Goal: Transaction & Acquisition: Purchase product/service

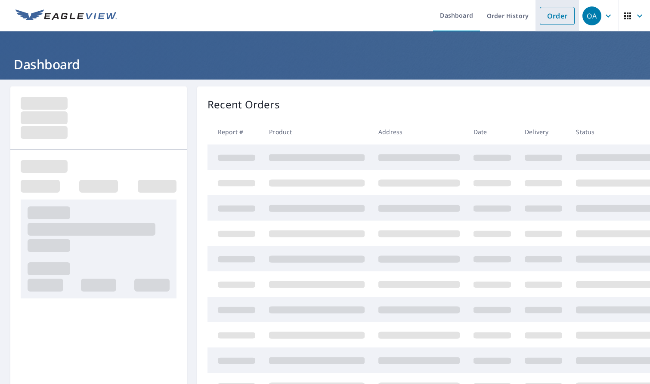
drag, startPoint x: 551, startPoint y: 11, endPoint x: 545, endPoint y: 13, distance: 6.4
click at [551, 11] on link "Order" at bounding box center [557, 16] width 35 height 18
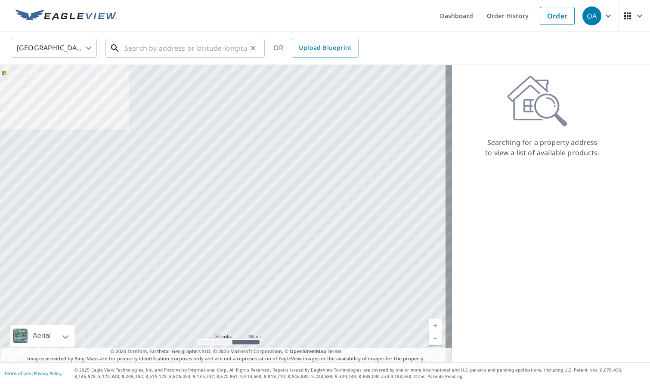
click at [202, 50] on input "text" at bounding box center [185, 48] width 123 height 24
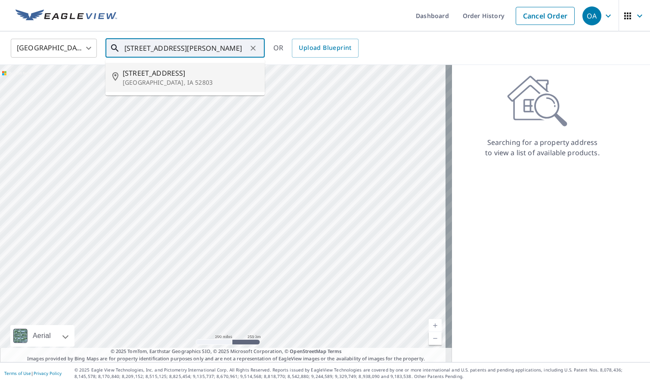
click at [201, 73] on span "918 E 14th St" at bounding box center [190, 73] width 135 height 10
type input "918 E 14th St Davenport, IA 52803"
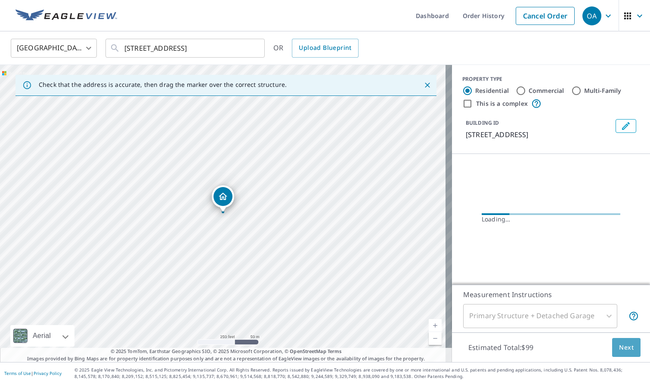
click at [619, 344] on span "Next" at bounding box center [626, 348] width 15 height 11
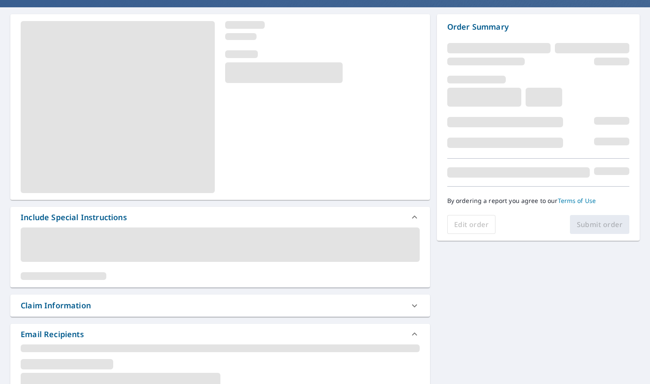
scroll to position [86, 0]
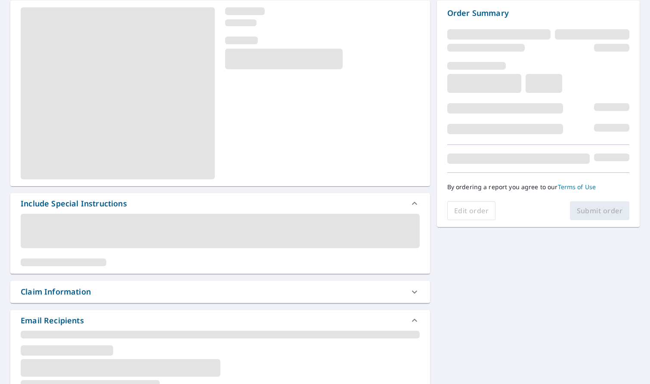
click at [103, 297] on div "Claim Information" at bounding box center [213, 292] width 384 height 12
click at [117, 297] on div "Claim Information" at bounding box center [213, 292] width 384 height 12
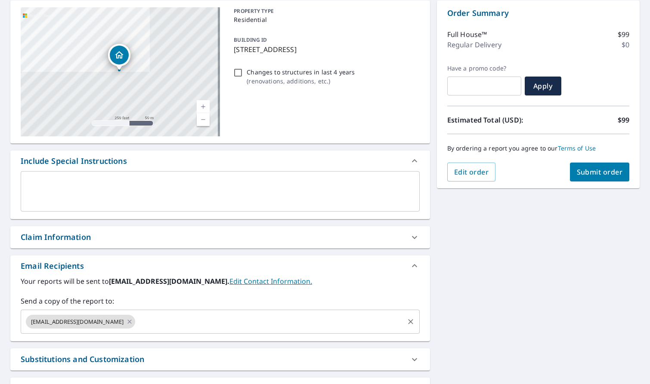
click at [172, 329] on input "text" at bounding box center [269, 322] width 266 height 16
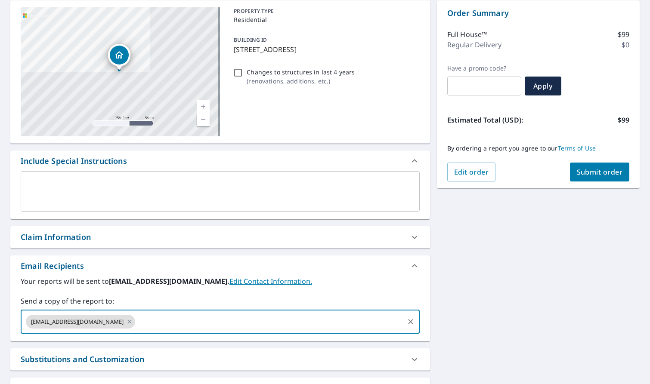
click at [110, 242] on div "Claim Information" at bounding box center [213, 238] width 384 height 12
checkbox input "true"
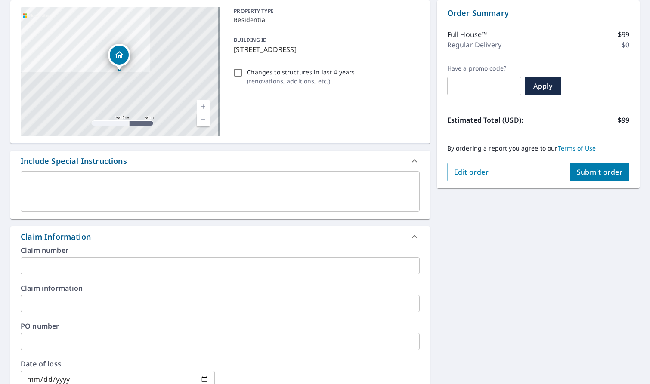
click at [110, 268] on input "text" at bounding box center [220, 265] width 399 height 17
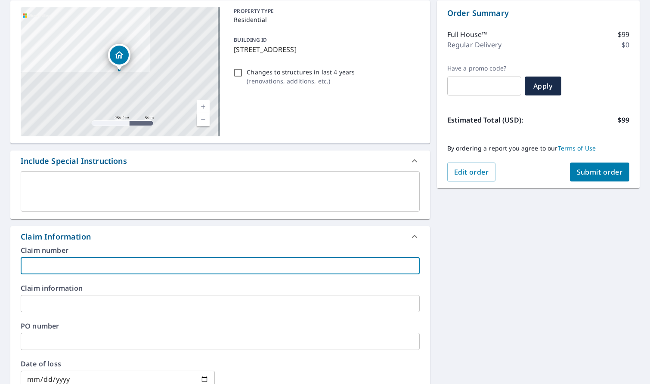
type input "D"
checkbox input "true"
type input "DV"
checkbox input "true"
type input "DVI"
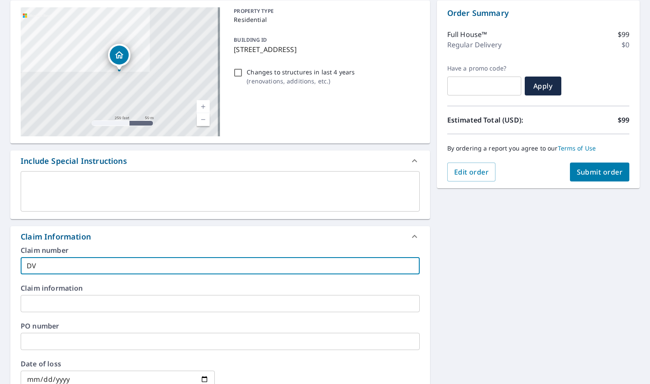
checkbox input "true"
type input "DVIA"
checkbox input "true"
type input "DVIA"
checkbox input "true"
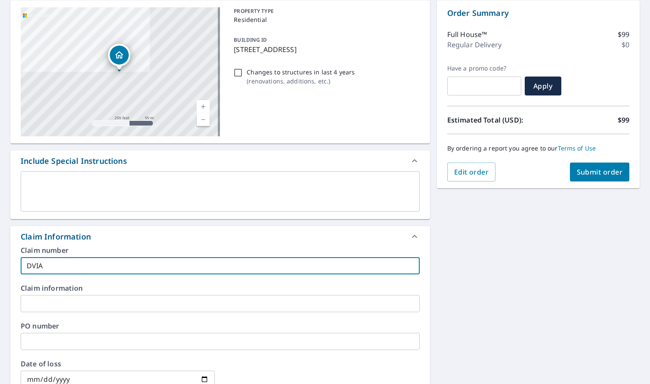
type input "DVIA 8"
checkbox input "true"
type input "DVIA 82"
checkbox input "true"
type input "DVIA 828"
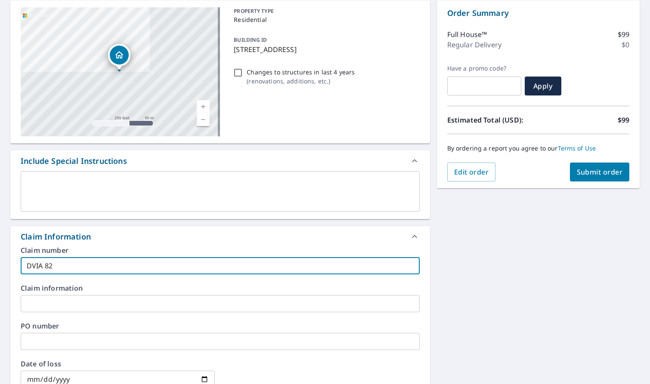
checkbox input "true"
type input "DVIA 8286"
checkbox input "true"
type input "DVIA 82867"
checkbox input "true"
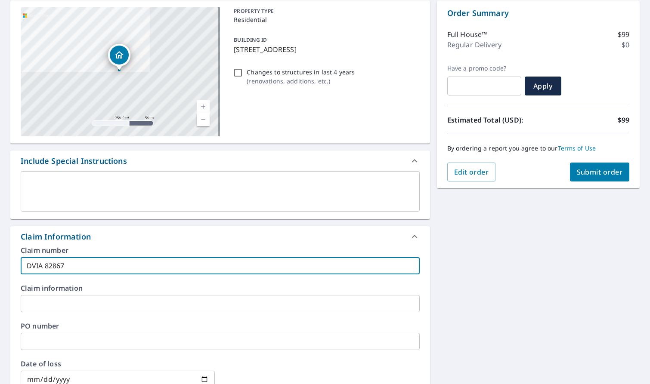
type input "DVIA 828671"
checkbox input "true"
drag, startPoint x: 110, startPoint y: 268, endPoint x: 35, endPoint y: 286, distance: 77.5
click at [4, 272] on div "918 E 14th St Davenport, IA 52803 Aerial Road A standard road map Aerial A deta…" at bounding box center [325, 305] width 650 height 622
type input "DVIA 828671"
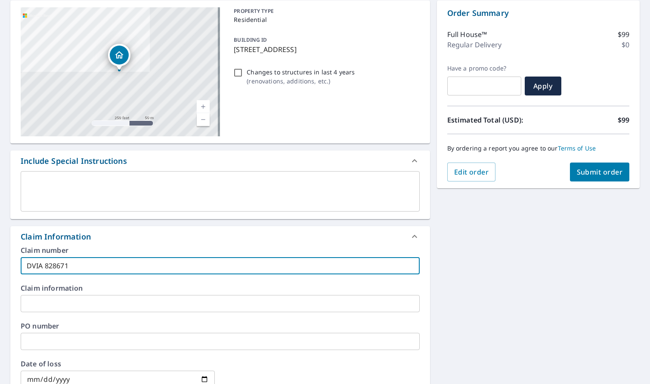
click at [44, 302] on input "text" at bounding box center [220, 303] width 399 height 17
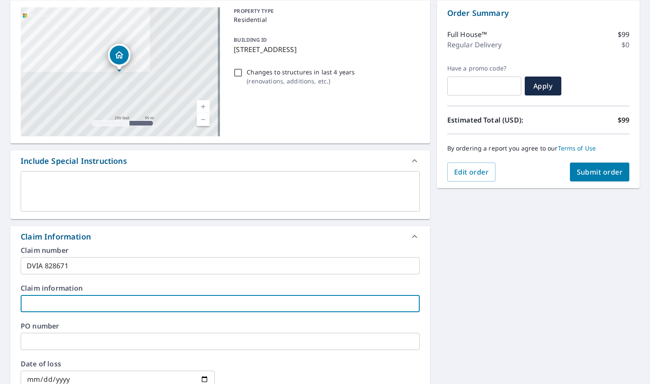
paste input "DVIA 828671"
type input "DVIA 828671"
checkbox input "true"
type input "DVIA 828671"
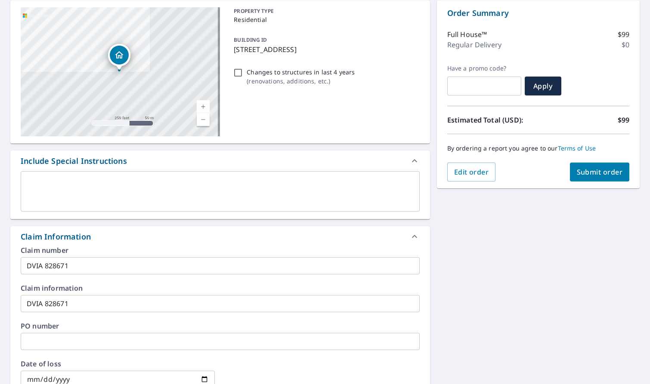
click at [427, 303] on div "918 E 14th St Davenport, IA 52803 Aerial Road A standard road map Aerial A deta…" at bounding box center [325, 305] width 650 height 622
click at [598, 177] on button "Submit order" at bounding box center [600, 172] width 60 height 19
checkbox input "true"
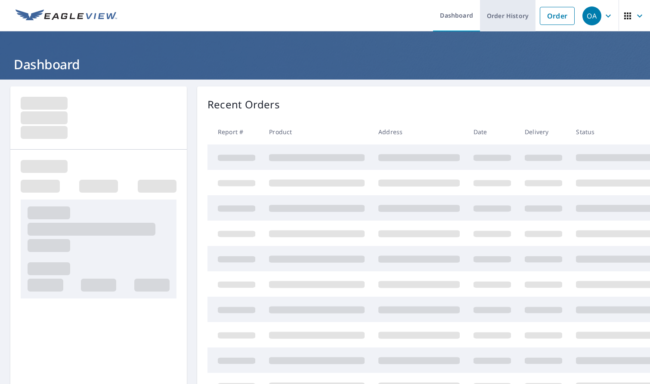
drag, startPoint x: 540, startPoint y: 22, endPoint x: 523, endPoint y: 25, distance: 17.2
click at [540, 22] on link "Order" at bounding box center [557, 16] width 35 height 18
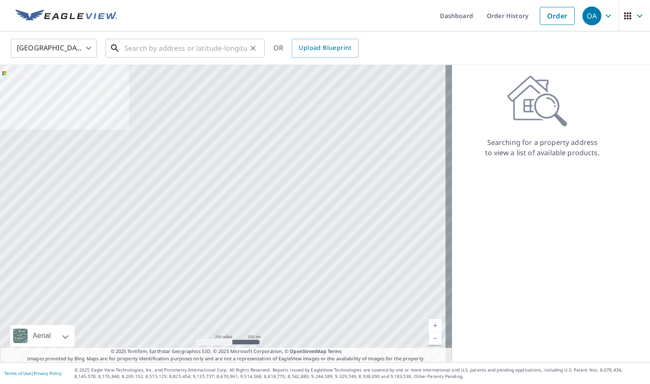
click at [192, 53] on input "text" at bounding box center [185, 48] width 123 height 24
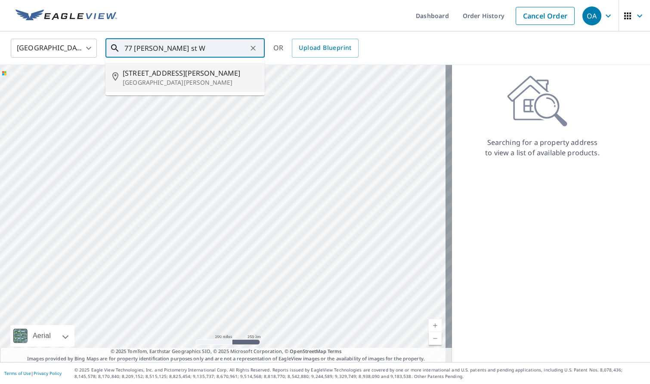
click at [177, 80] on p "Saint Paul, MN 55107" at bounding box center [190, 82] width 135 height 9
type input "77 Winifred St W Saint Paul, MN 55107"
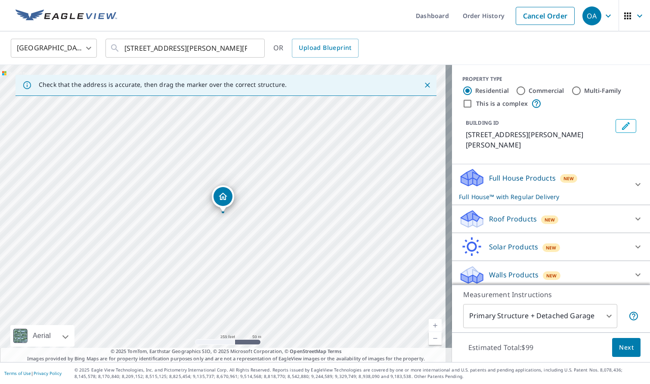
click at [532, 209] on div "Roof Products New" at bounding box center [543, 219] width 169 height 20
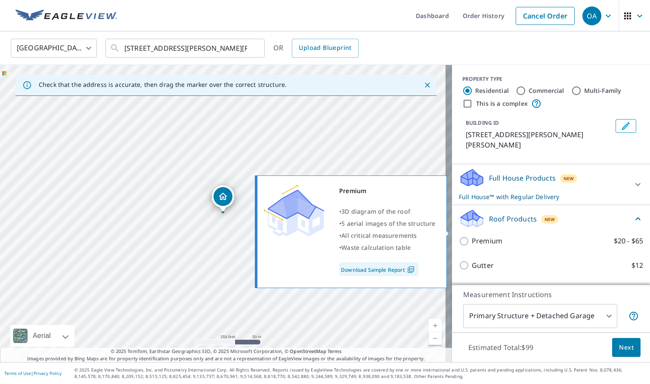
click at [485, 236] on p "Premium" at bounding box center [487, 241] width 31 height 11
click at [472, 236] on input "Premium $20 - $65" at bounding box center [465, 241] width 13 height 10
checkbox input "true"
checkbox input "false"
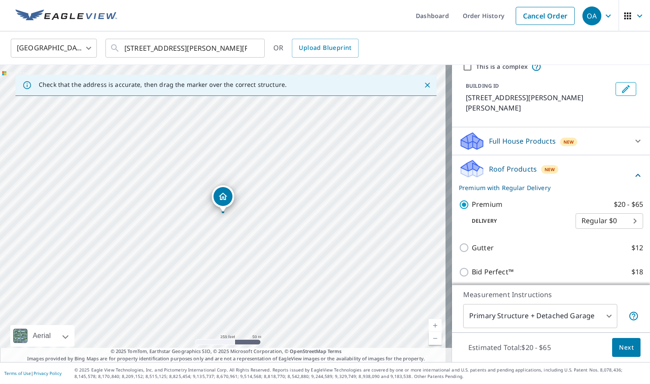
scroll to position [86, 0]
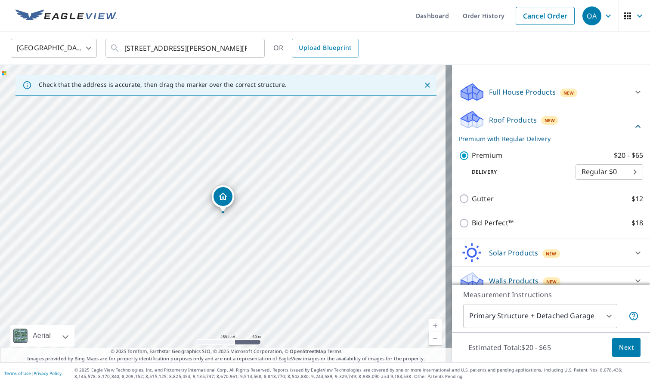
click at [617, 341] on button "Next" at bounding box center [626, 347] width 28 height 19
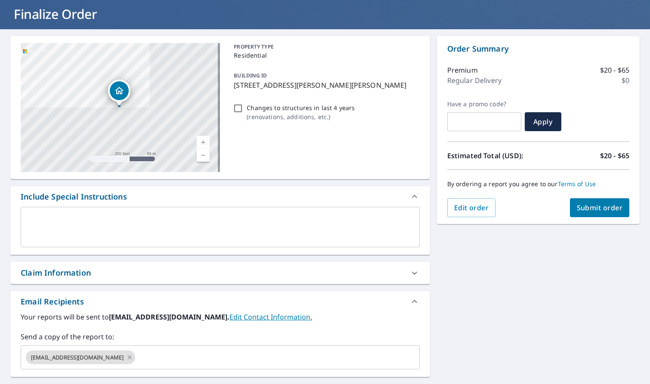
scroll to position [129, 0]
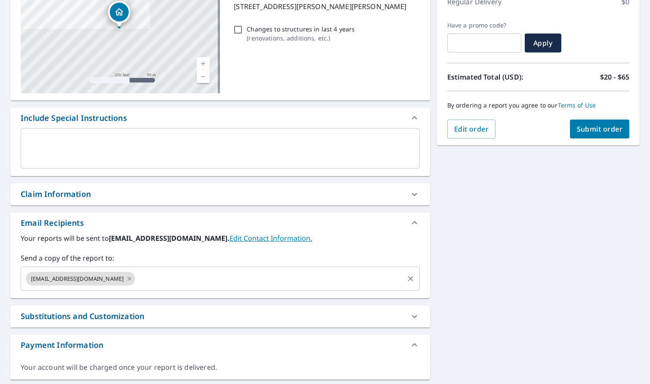
click at [164, 280] on input "text" at bounding box center [269, 279] width 266 height 16
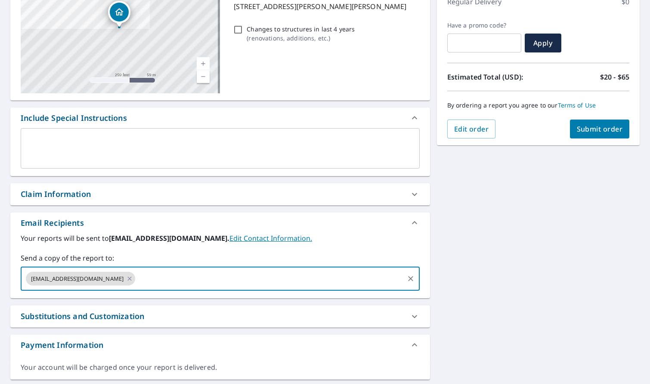
paste input "MGeary@myameripro.com"
type input "MGeary@myameripro.com"
click at [134, 195] on div "Claim Information" at bounding box center [213, 195] width 384 height 12
checkbox input "true"
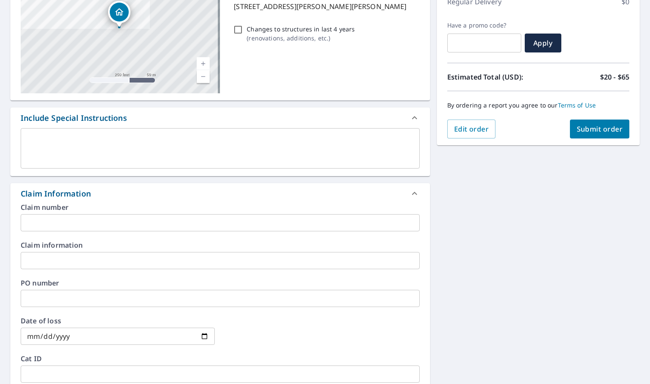
click at [121, 229] on input "text" at bounding box center [220, 222] width 399 height 17
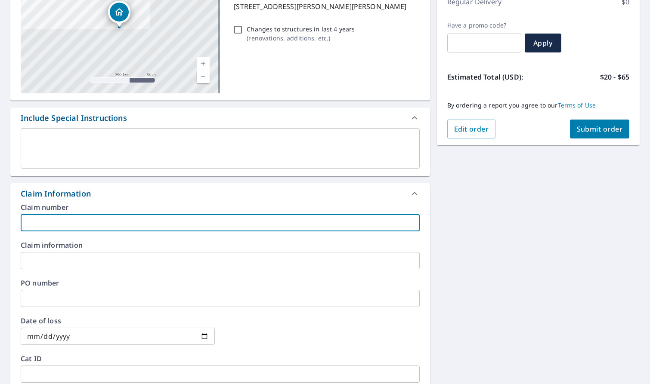
type input "M"
checkbox input "true"
type input "MN"
checkbox input "true"
type input "MNM"
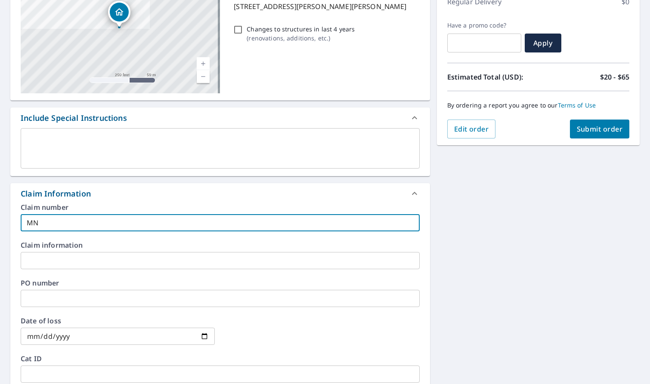
checkbox input "true"
type input "MNMN"
checkbox input "true"
type input "MNMN"
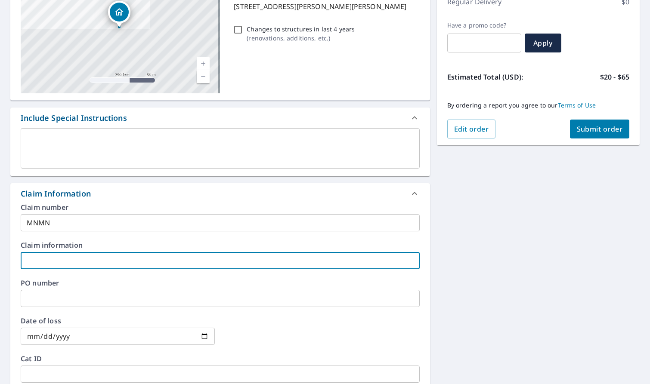
type input "M"
checkbox input "true"
type input "MN"
checkbox input "true"
type input "MNM"
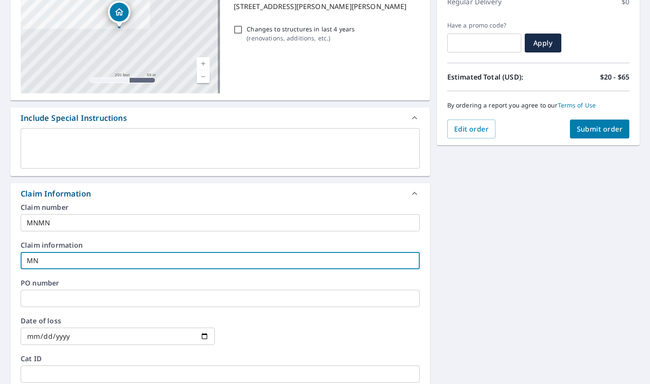
checkbox input "true"
type input "MNMN"
checkbox input "true"
type input "MNMN"
checkbox input "true"
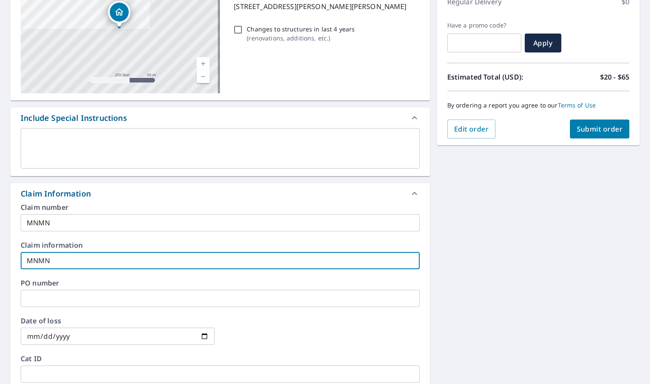
type input "MNMN"
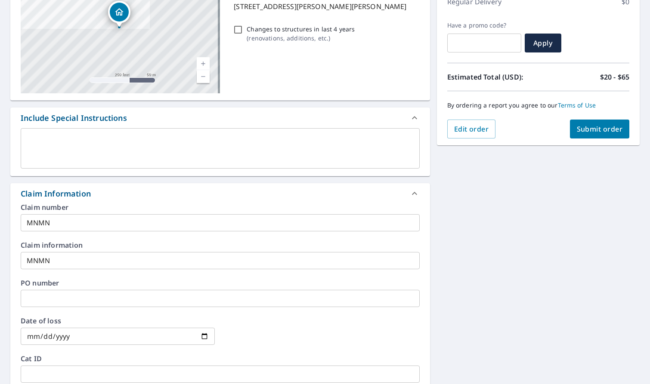
click at [467, 252] on div "77 Winifred St W Saint Paul, MN 55107 Aerial Road A standard road map Aerial A …" at bounding box center [325, 261] width 650 height 622
click at [591, 130] on span "Submit order" at bounding box center [600, 128] width 46 height 9
checkbox input "true"
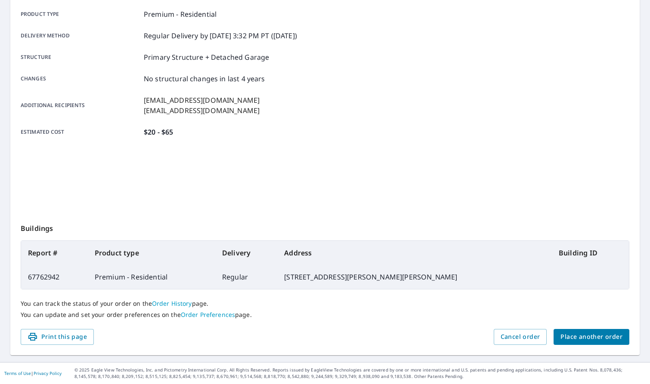
scroll to position [122, 0]
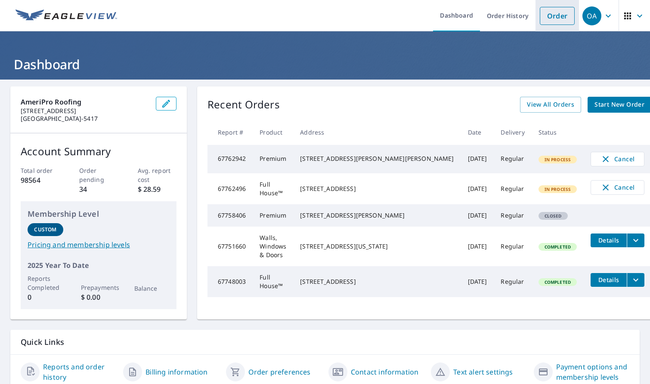
click at [559, 18] on link "Order" at bounding box center [557, 16] width 35 height 18
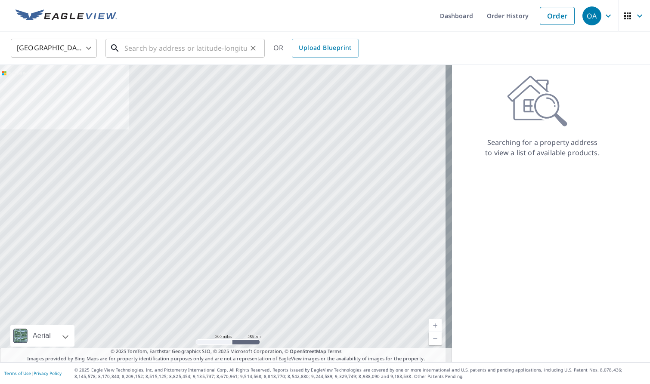
click at [197, 50] on input "text" at bounding box center [185, 48] width 123 height 24
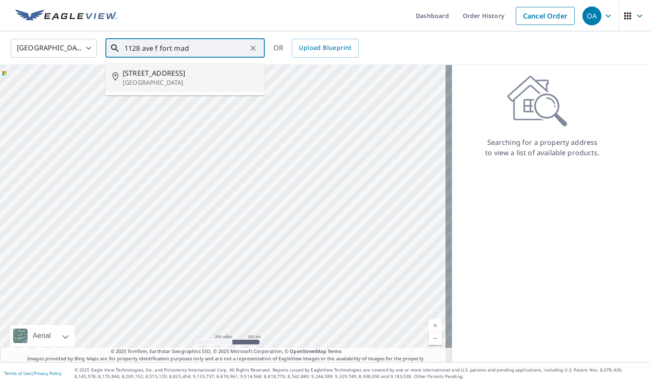
click at [201, 74] on span "1128 Avenue F" at bounding box center [190, 73] width 135 height 10
type input "1128 Avenue F Fort Madison, IA 52627"
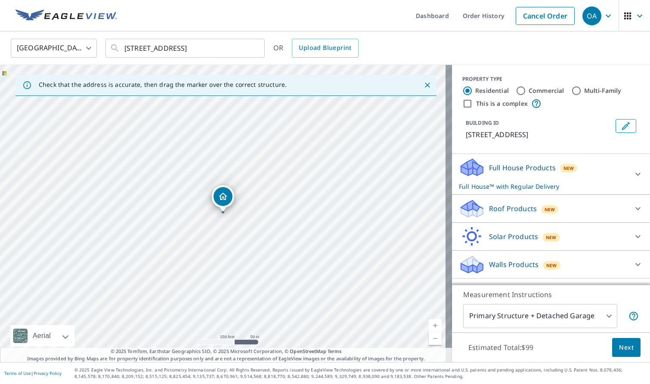
click at [541, 207] on div "New" at bounding box center [550, 209] width 18 height 9
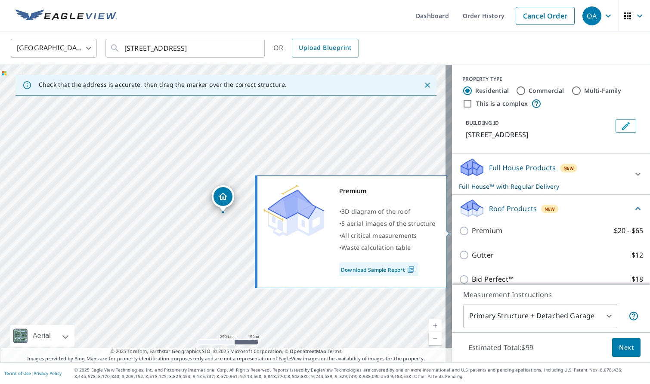
click at [481, 229] on p "Premium" at bounding box center [487, 231] width 31 height 11
click at [472, 229] on input "Premium $20 - $65" at bounding box center [465, 231] width 13 height 10
checkbox input "true"
checkbox input "false"
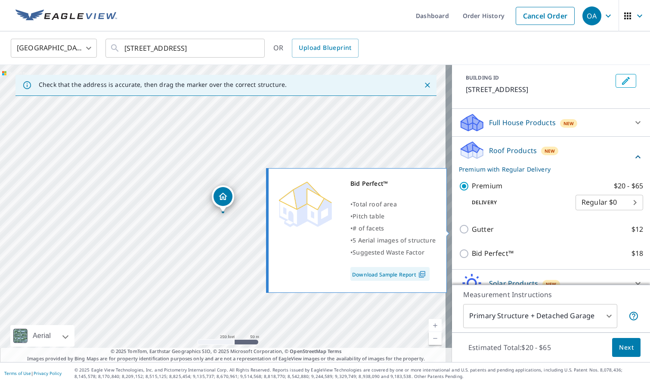
scroll to position [86, 0]
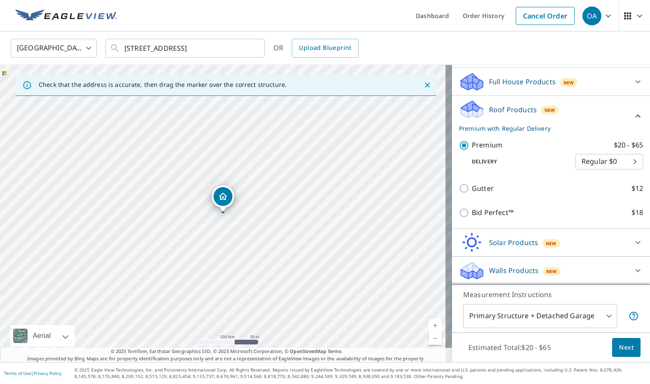
click at [619, 347] on span "Next" at bounding box center [626, 348] width 15 height 11
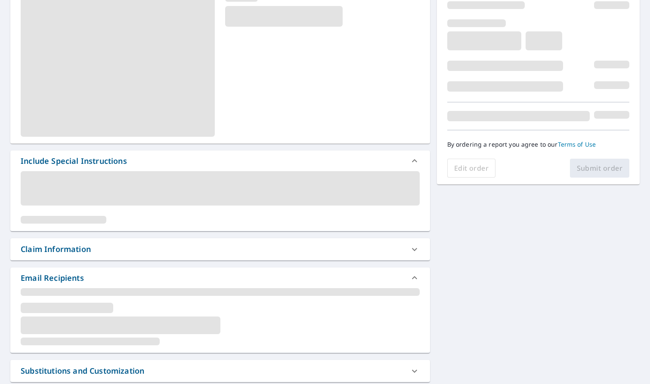
scroll to position [129, 0]
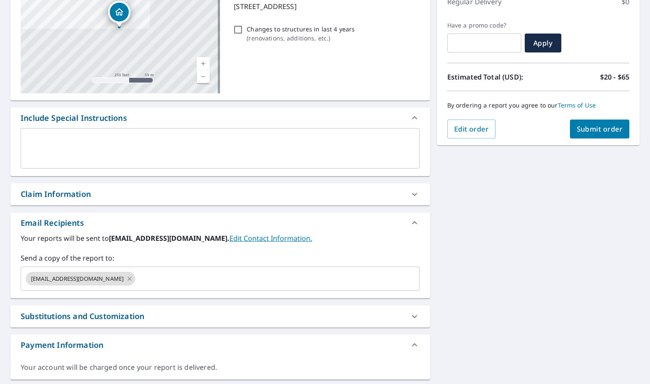
click at [122, 201] on div "Claim Information" at bounding box center [220, 194] width 420 height 22
checkbox input "true"
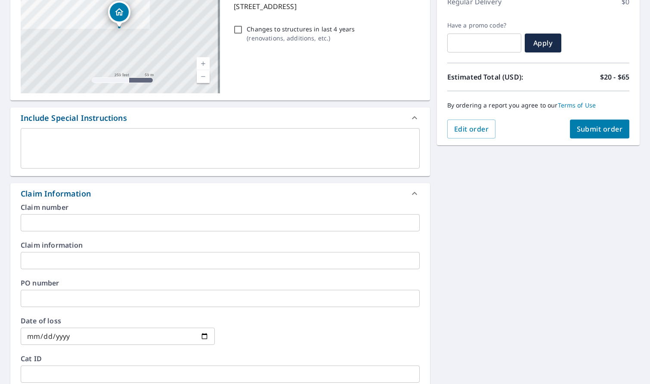
click at [123, 229] on input "text" at bounding box center [220, 222] width 399 height 17
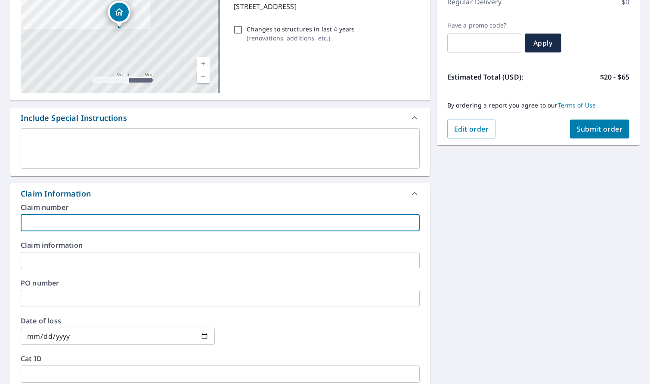
type input "D"
checkbox input "true"
type input "DV"
checkbox input "true"
type input "DVI"
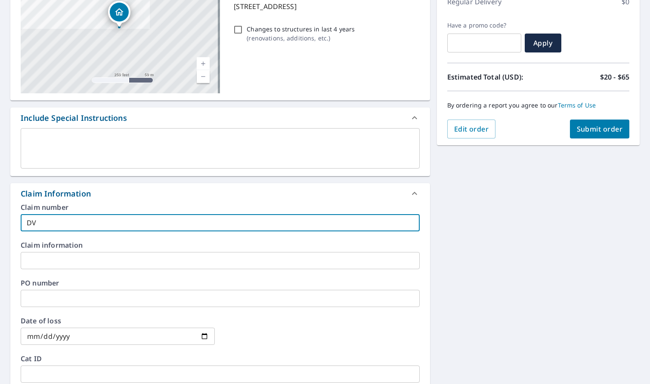
checkbox input "true"
type input "DVIA"
checkbox input "true"
type input "DVIA"
checkbox input "true"
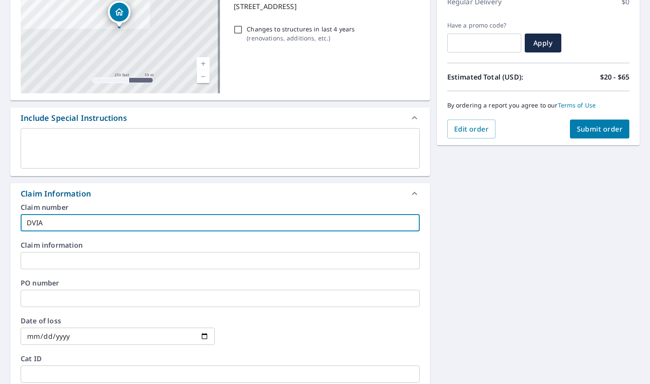
type input "DVIA 8"
checkbox input "true"
type input "DVIA 83"
checkbox input "true"
type input "DVIA 830"
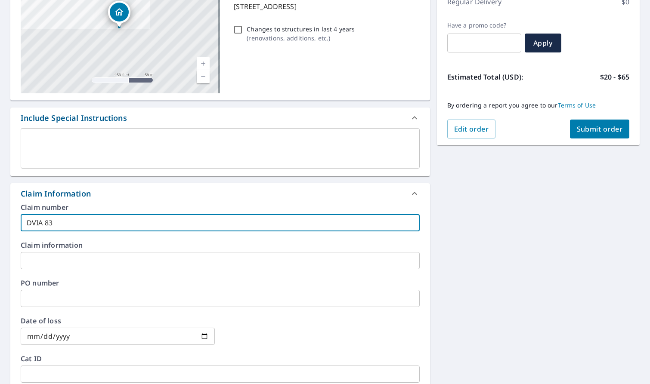
checkbox input "true"
type input "DVIA 8307"
checkbox input "true"
type input "DVIA 83075"
checkbox input "true"
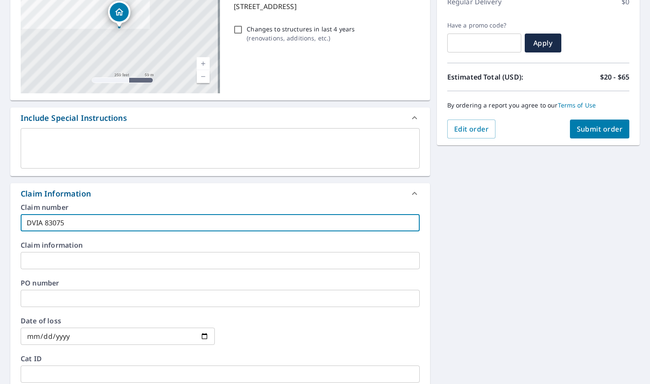
type input "DVIA 830755"
checkbox input "true"
drag, startPoint x: 123, startPoint y: 229, endPoint x: 16, endPoint y: 236, distance: 106.6
click at [16, 236] on div "Claim number DVIA 830755 ​ Claim information ​ PO number ​ Date of loss ​ Cat I…" at bounding box center [220, 297] width 420 height 186
type input "DVIA 830755"
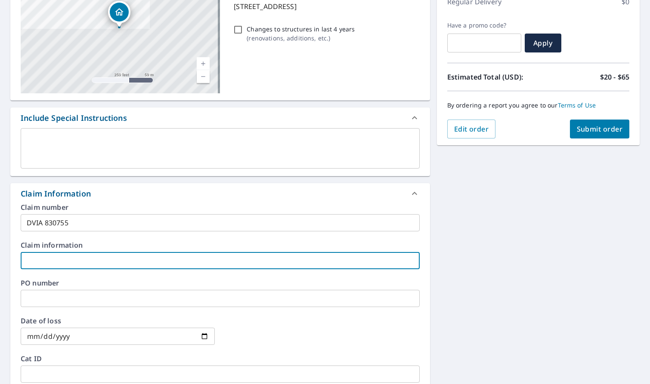
drag, startPoint x: 43, startPoint y: 260, endPoint x: 158, endPoint y: 270, distance: 114.5
click at [43, 260] on input "text" at bounding box center [220, 260] width 399 height 17
paste input "DVIA 830755"
type input "DVIA 830755"
checkbox input "true"
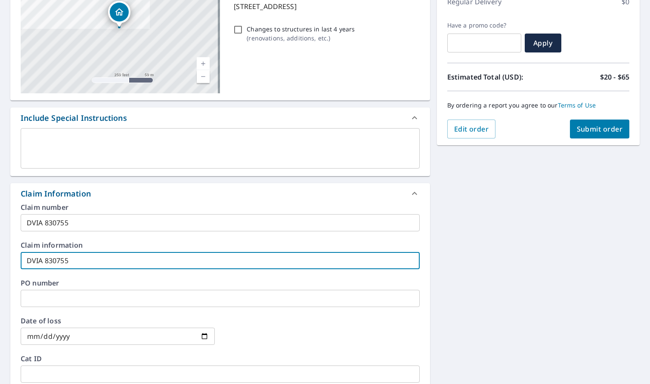
type input "DVIA 830755"
click at [489, 250] on div "1128 Avenue F Fort Madison, IA 52627 Aerial Road A standard road map Aerial A d…" at bounding box center [325, 261] width 650 height 622
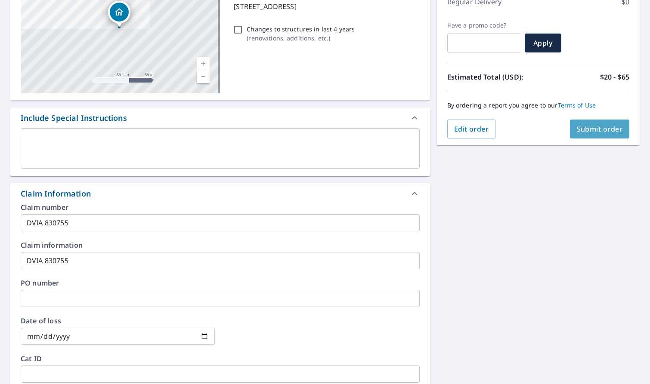
click at [588, 125] on span "Submit order" at bounding box center [600, 128] width 46 height 9
checkbox input "true"
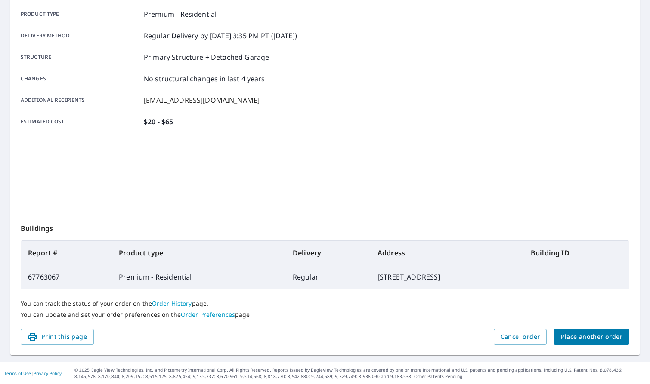
scroll to position [122, 0]
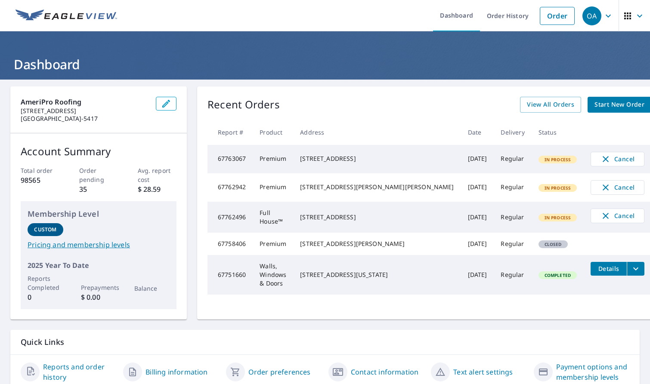
click at [595, 105] on span "Start New Order" at bounding box center [619, 104] width 50 height 11
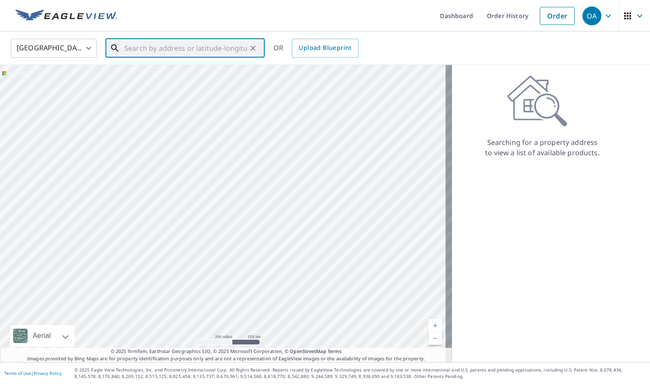
click at [211, 51] on input "text" at bounding box center [185, 48] width 123 height 24
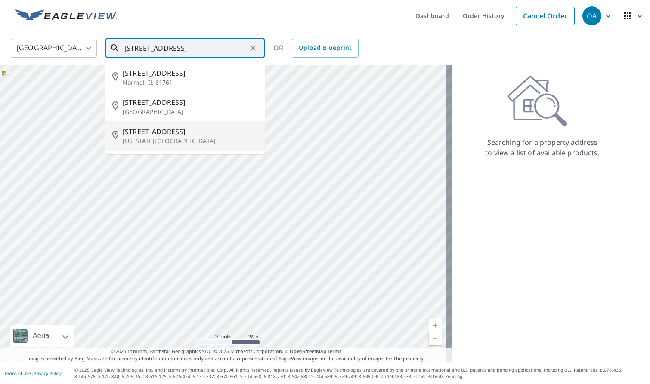
click at [189, 133] on span "119 Colchester Dr" at bounding box center [190, 132] width 135 height 10
type input "119 Colchester Dr Iowa City, IA 52245"
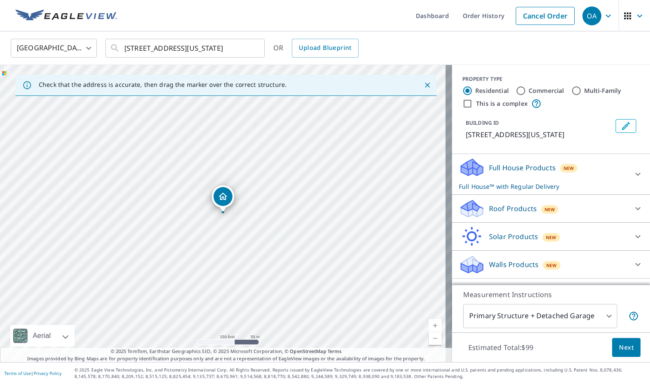
click at [565, 207] on div "Roof Products New" at bounding box center [543, 209] width 169 height 20
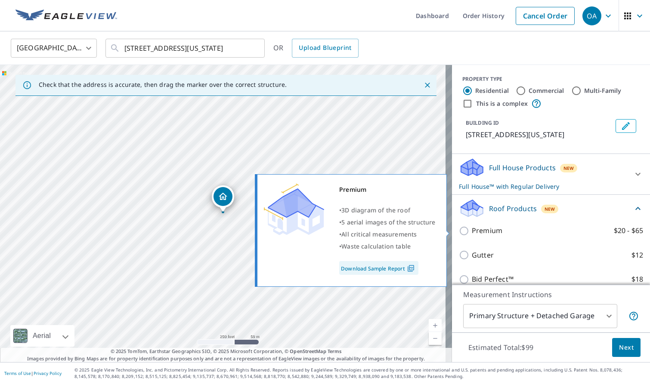
click at [486, 231] on p "Premium" at bounding box center [487, 231] width 31 height 11
click at [472, 231] on input "Premium $20 - $65" at bounding box center [465, 231] width 13 height 10
checkbox input "true"
checkbox input "false"
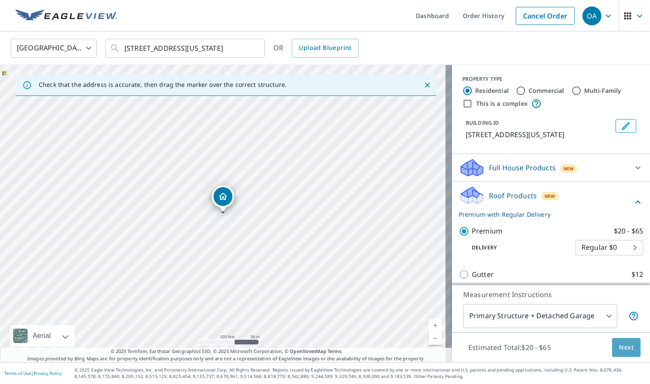
click at [619, 350] on span "Next" at bounding box center [626, 348] width 15 height 11
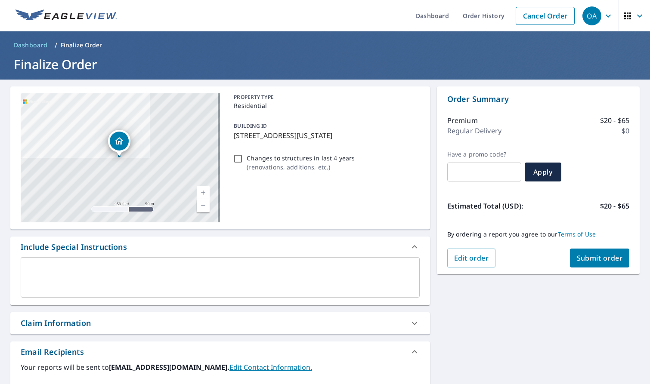
scroll to position [86, 0]
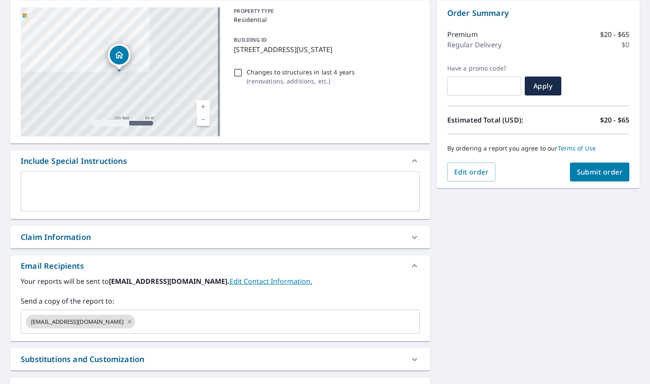
click at [134, 230] on div "Claim Information" at bounding box center [220, 237] width 420 height 22
checkbox input "true"
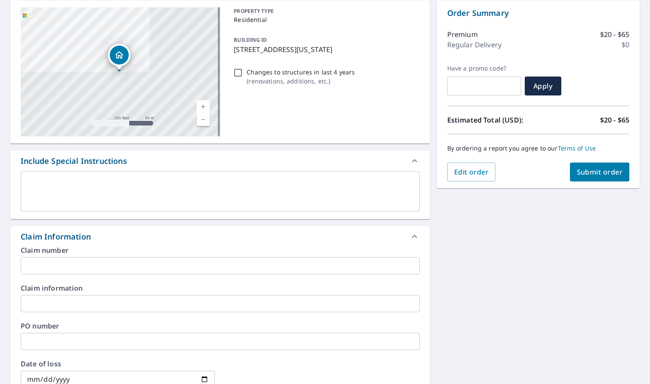
click at [126, 265] on input "text" at bounding box center [220, 265] width 399 height 17
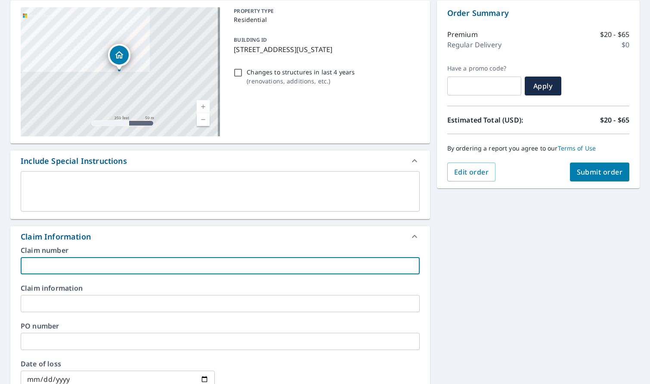
type input "D"
checkbox input "true"
type input "DV"
checkbox input "true"
type input "DVI"
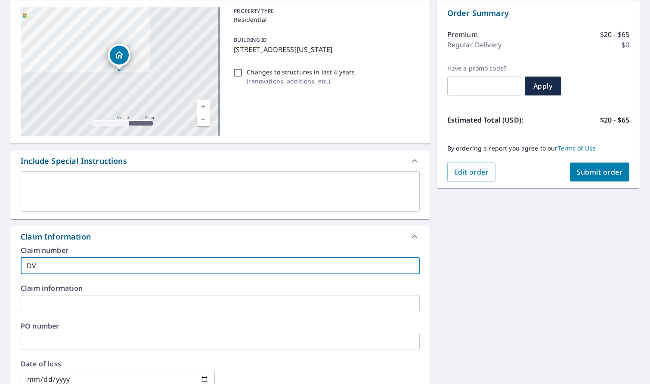
checkbox input "true"
type input "DVIA"
checkbox input "true"
type input "DVIA"
checkbox input "true"
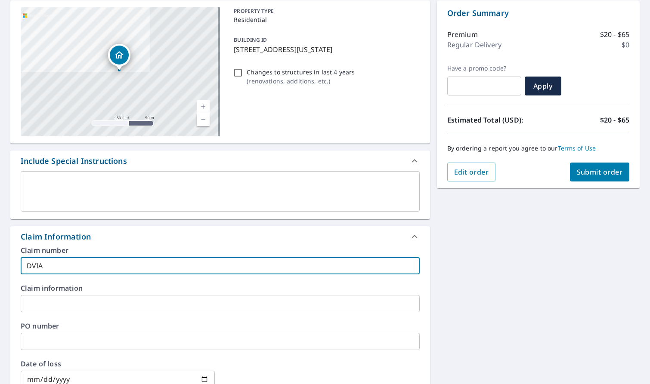
type input "DVIA -"
checkbox input "true"
type input "DVIA -"
checkbox input "true"
type input "DVIA - m"
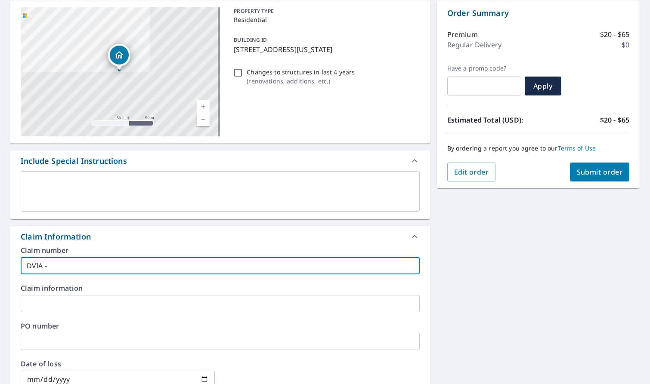
checkbox input "true"
type input "DVIA - ma"
checkbox input "true"
type input "DVIA - mar"
checkbox input "true"
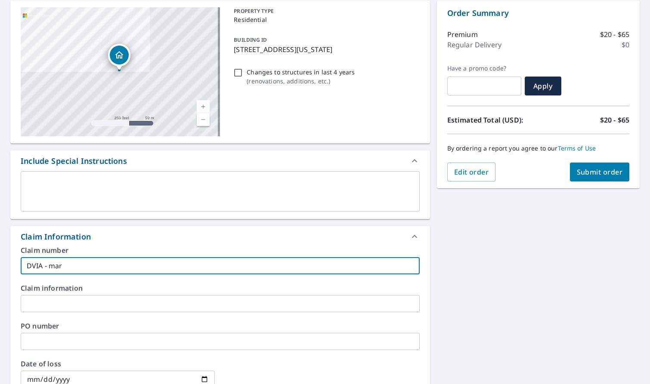
type input "DVIA - mark"
checkbox input "true"
type input "DVIA - mark"
checkbox input "true"
type input "DVIA - mark L"
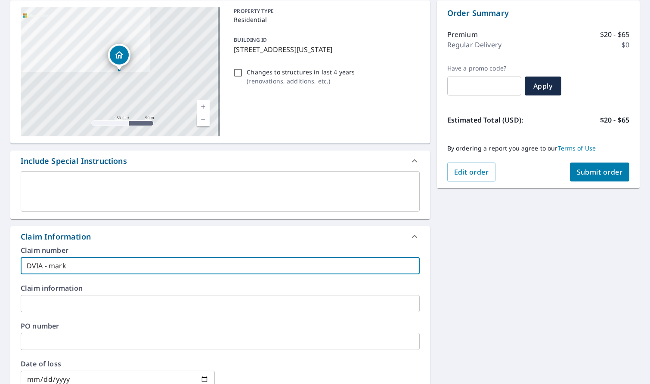
checkbox input "true"
type input "DVIA - mark La"
checkbox input "true"
type input "DVIA - mark Law"
checkbox input "true"
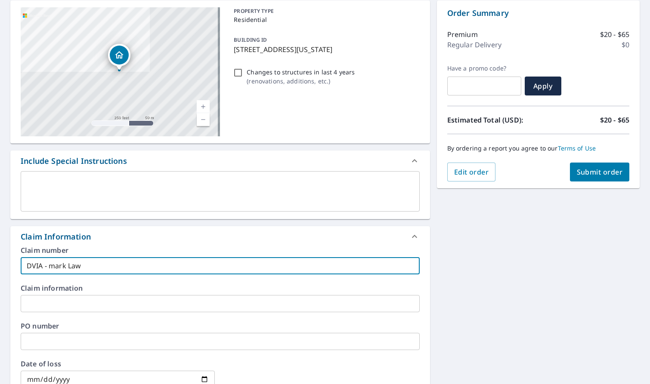
type input "DVIA - mark Lawr"
checkbox input "true"
type input "DVIA - mark Lawre"
checkbox input "true"
type input "DVIA - mark Lawren"
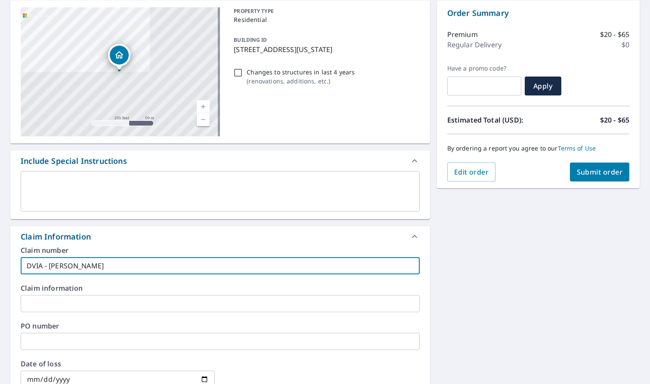
checkbox input "true"
type input "DVIA - mark Lawrenc"
checkbox input "true"
type input "DVIA - mark Lawrence"
checkbox input "true"
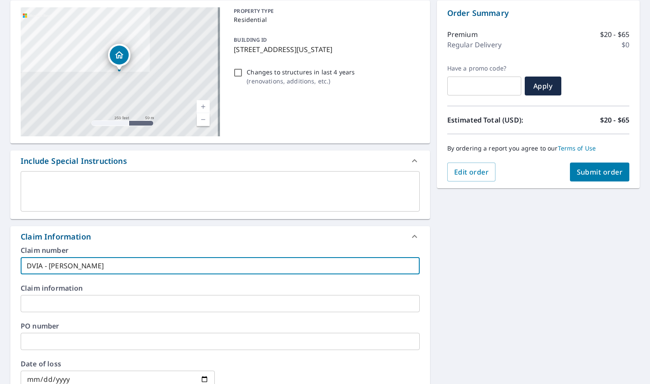
drag, startPoint x: 126, startPoint y: 265, endPoint x: -5, endPoint y: 263, distance: 130.9
click at [0, 263] on html "OA OA Dashboard Order History Cancel Order OA Dashboard / Finalize Order Finali…" at bounding box center [325, 192] width 650 height 384
type input "DVIA - mark Lawrence"
drag, startPoint x: 51, startPoint y: 304, endPoint x: 61, endPoint y: 304, distance: 9.5
click at [51, 304] on input "text" at bounding box center [220, 303] width 399 height 17
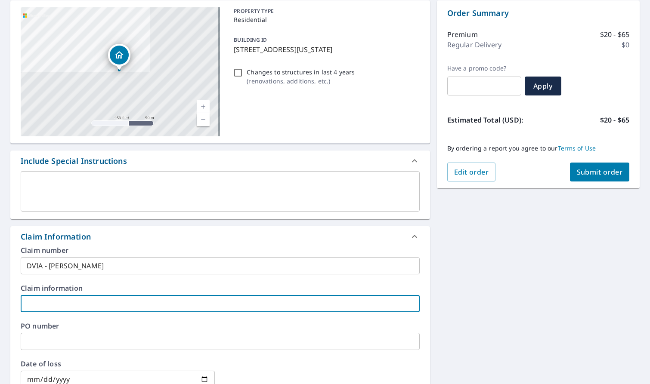
paste input "DVIA - mark Lawrence"
type input "DVIA - mark Lawrence"
checkbox input "true"
type input "DVIA - mark Lawrence"
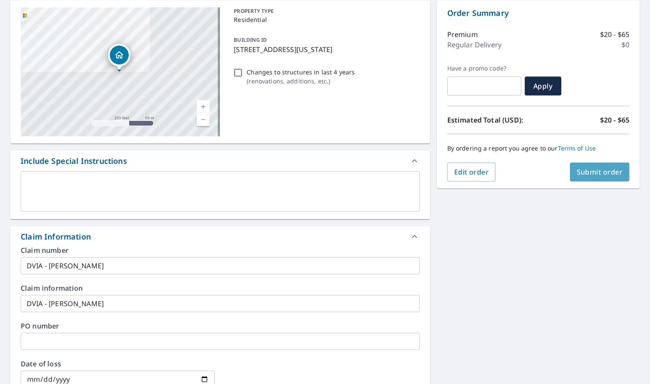
click at [597, 165] on button "Submit order" at bounding box center [600, 172] width 60 height 19
checkbox input "true"
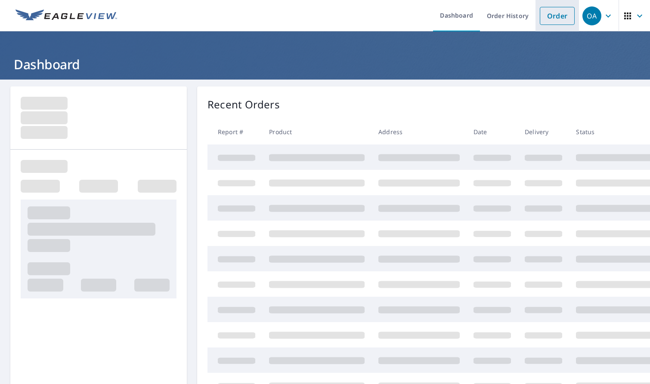
click at [540, 15] on link "Order" at bounding box center [557, 16] width 35 height 18
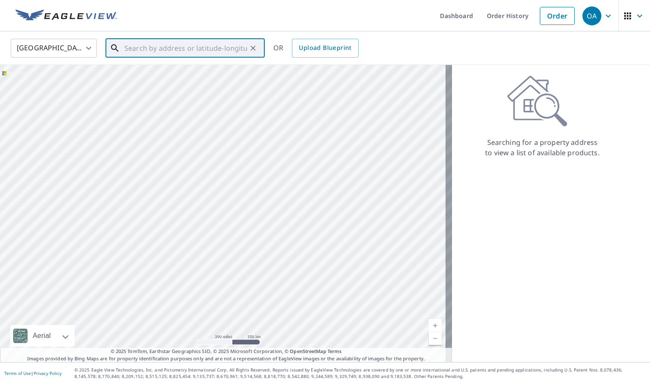
click at [179, 51] on input "text" at bounding box center [185, 48] width 123 height 24
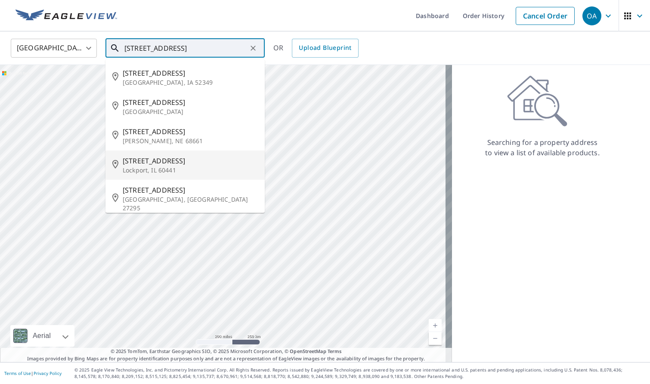
click at [160, 171] on p "Lockport, IL 60441" at bounding box center [190, 170] width 135 height 9
type input "[STREET_ADDRESS]"
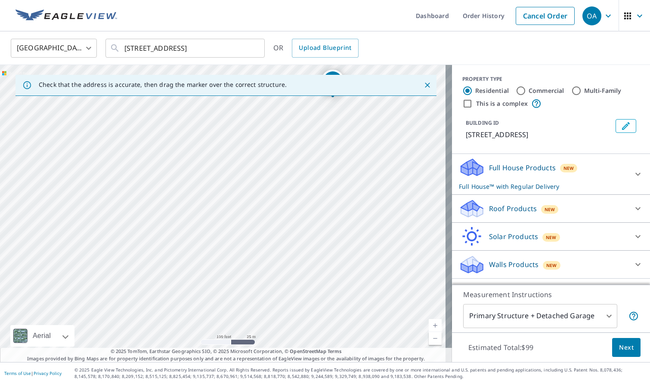
click at [545, 207] on span "New" at bounding box center [550, 209] width 11 height 7
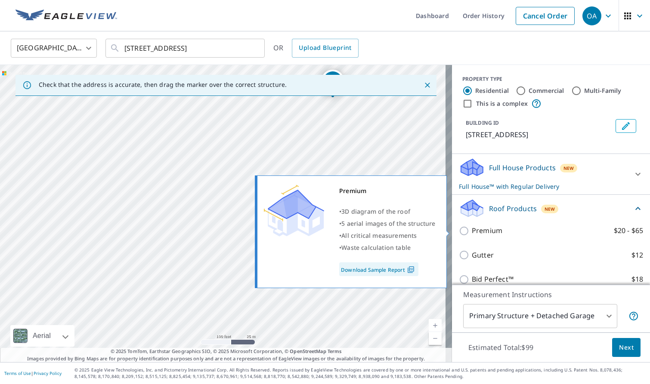
click at [489, 229] on p "Premium" at bounding box center [487, 231] width 31 height 11
click at [472, 229] on input "Premium $20 - $65" at bounding box center [465, 231] width 13 height 10
checkbox input "true"
checkbox input "false"
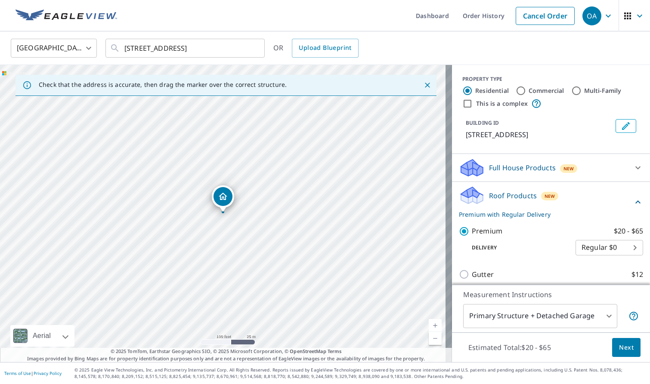
click at [619, 346] on span "Next" at bounding box center [626, 348] width 15 height 11
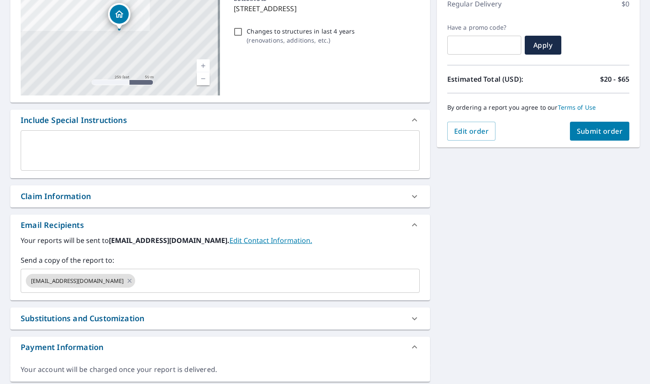
scroll to position [129, 0]
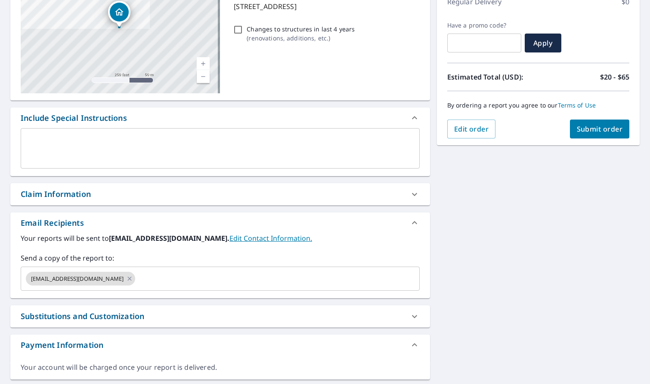
click at [75, 197] on div "Claim Information" at bounding box center [56, 195] width 70 height 12
checkbox input "true"
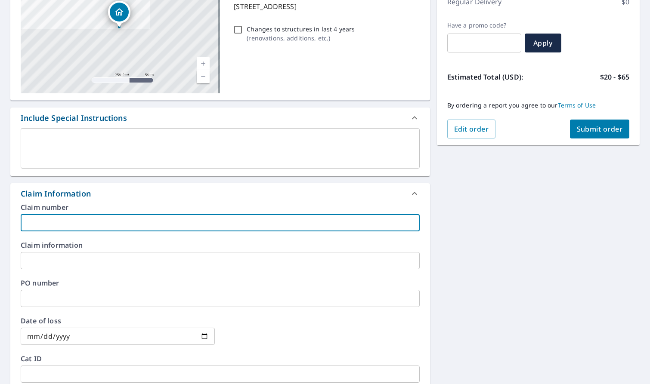
click at [80, 227] on input "text" at bounding box center [220, 222] width 399 height 17
type input "M"
checkbox input "true"
type input "MK"
checkbox input "true"
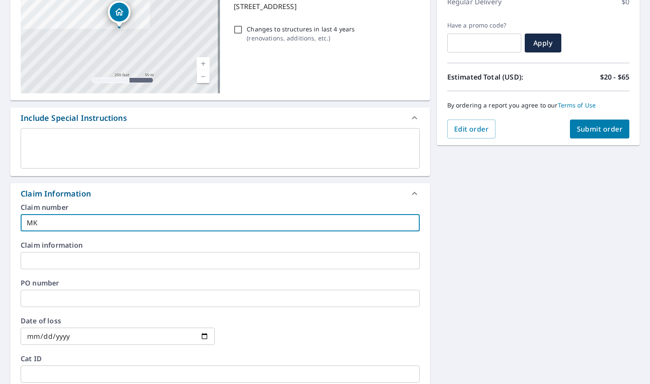
type input "MKI"
checkbox input "true"
type input "MKIL"
checkbox input "true"
type input "MKIL"
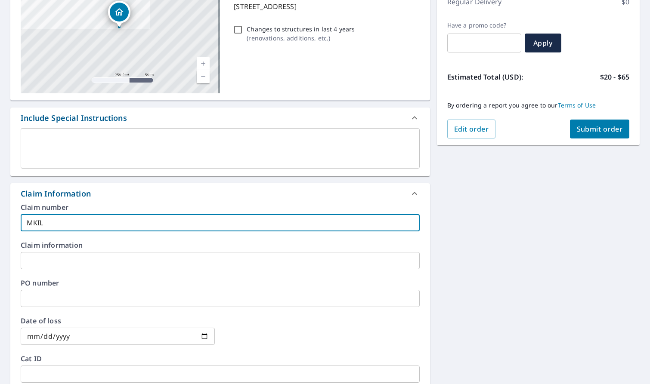
checkbox input "true"
type input "MKIL 8"
checkbox input "true"
type input "MKIL 82"
checkbox input "true"
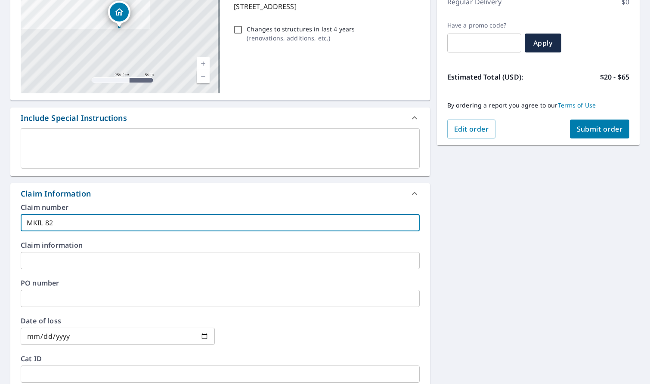
type input "MKIL 829"
checkbox input "true"
type input "MKIL 8296"
checkbox input "true"
type input "MKIL 82960"
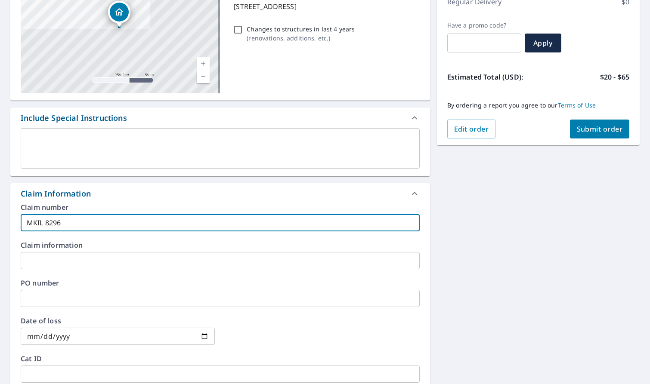
checkbox input "true"
type input "MKIL 829608"
checkbox input "true"
drag, startPoint x: 80, startPoint y: 227, endPoint x: 23, endPoint y: 223, distance: 57.0
click at [23, 223] on input "MKIL 829608" at bounding box center [220, 222] width 399 height 17
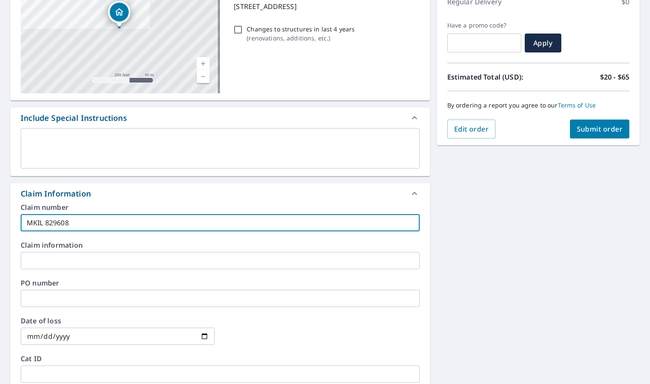
type input "MKIL 829608"
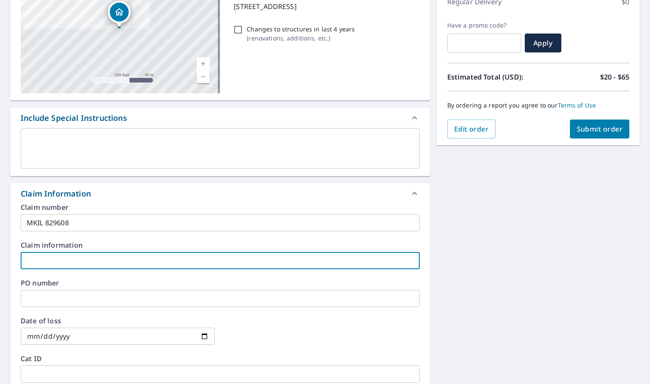
click at [37, 257] on input "text" at bounding box center [220, 260] width 399 height 17
paste input "MKIL 829608"
type input "MKIL 829608"
checkbox input "true"
type input "MKIL 829608"
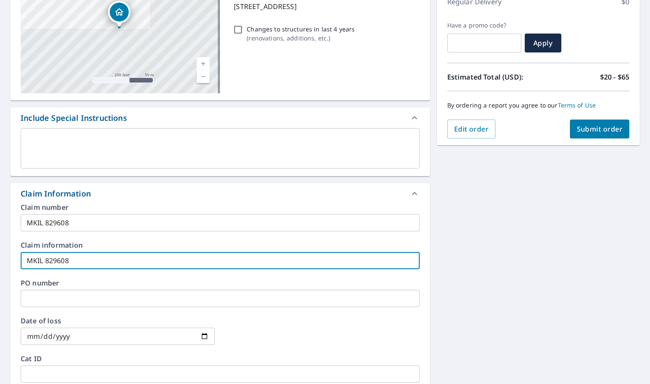
click at [588, 132] on span "Submit order" at bounding box center [600, 128] width 46 height 9
checkbox input "true"
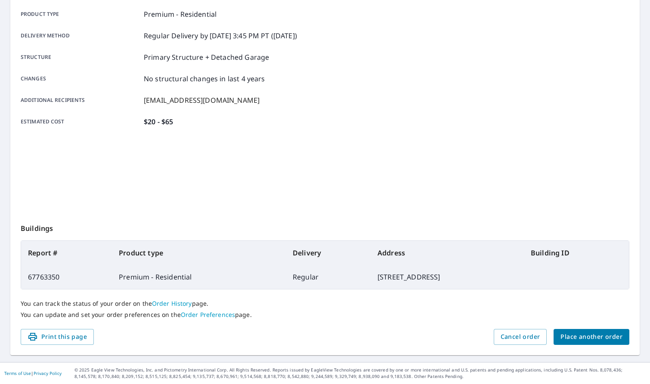
scroll to position [122, 0]
